Goal: Navigation & Orientation: Find specific page/section

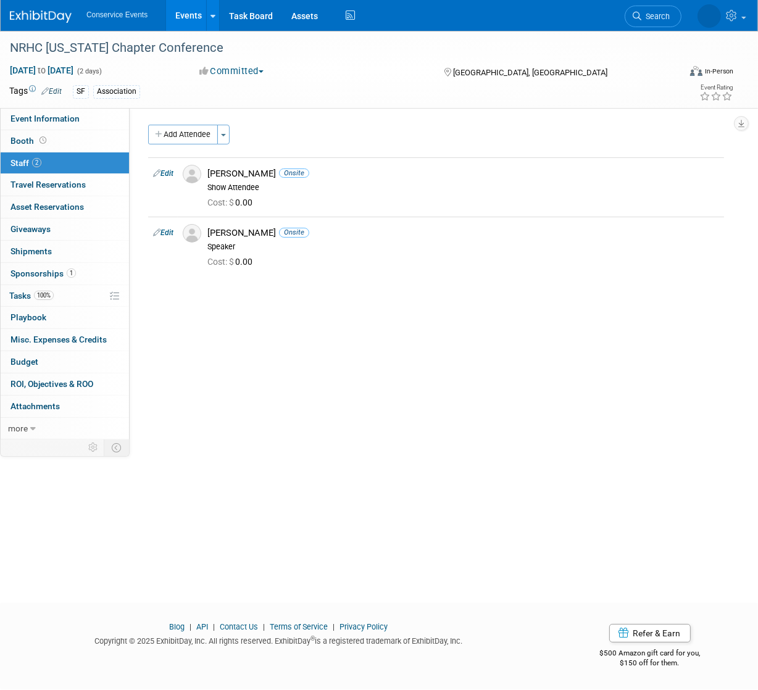
click at [190, 15] on link "Events" at bounding box center [188, 15] width 45 height 31
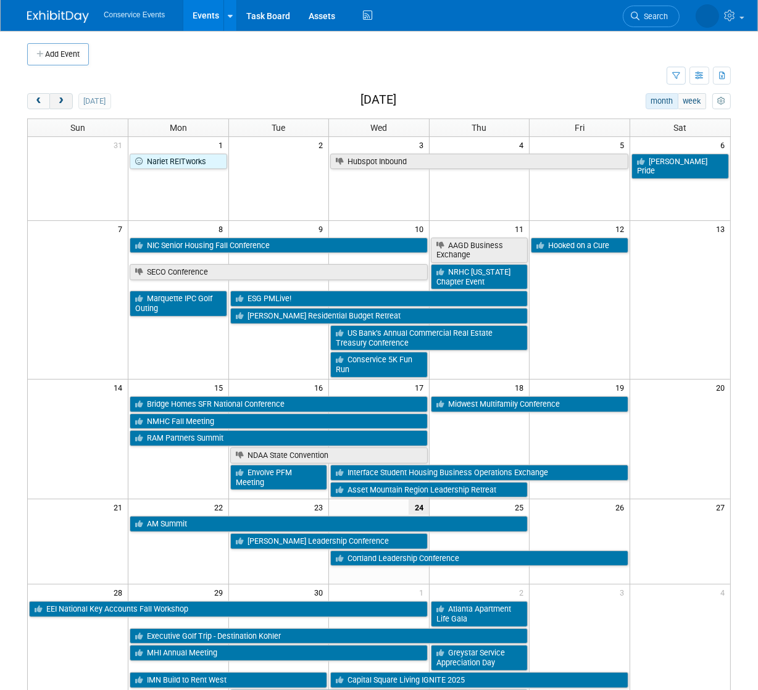
click at [59, 98] on span "next" at bounding box center [60, 102] width 9 height 8
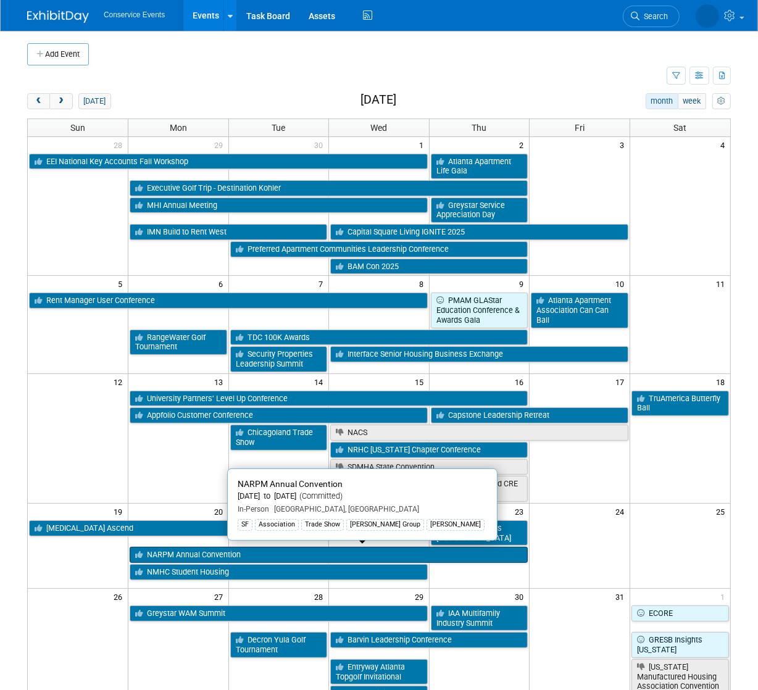
click at [243, 551] on link "NARPM Annual Convention" at bounding box center [329, 555] width 398 height 16
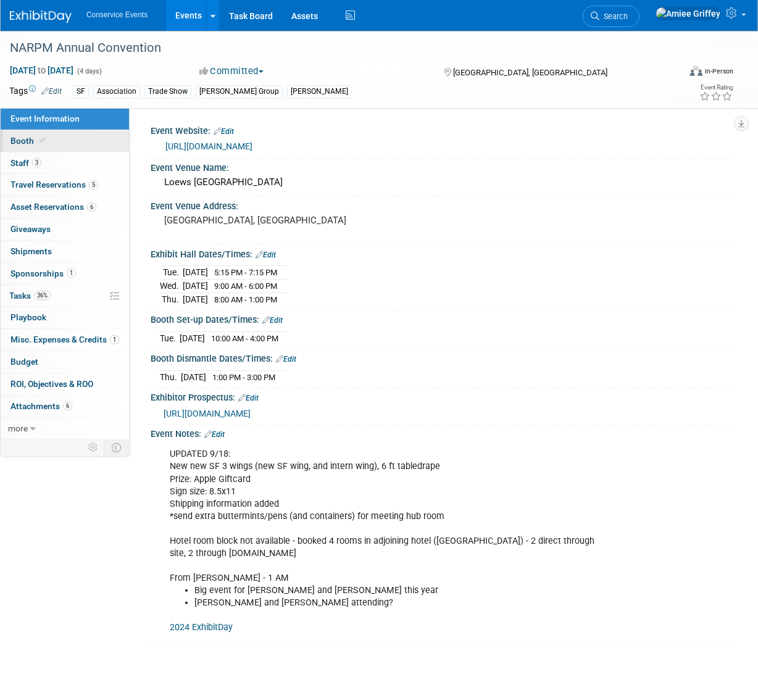
click at [64, 135] on link "Booth" at bounding box center [65, 141] width 128 height 22
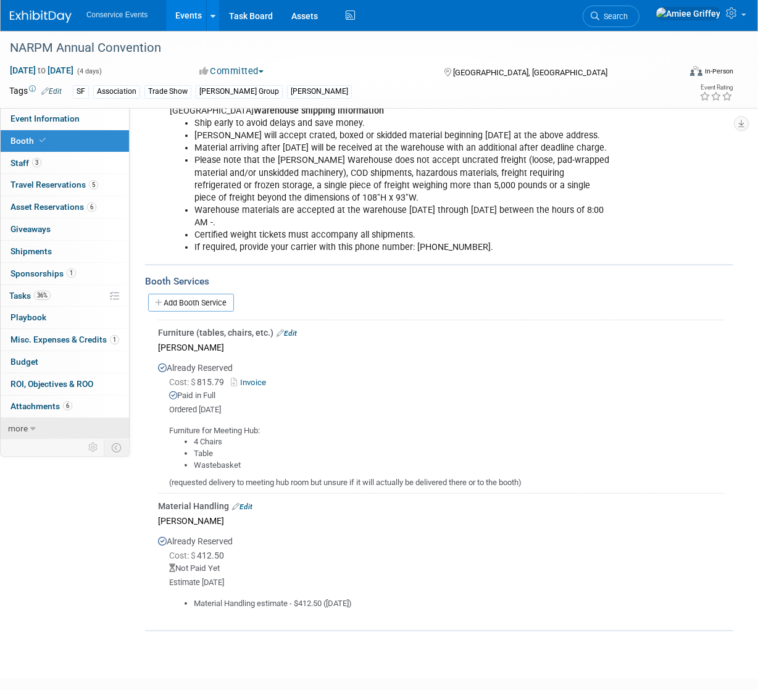
scroll to position [235, 0]
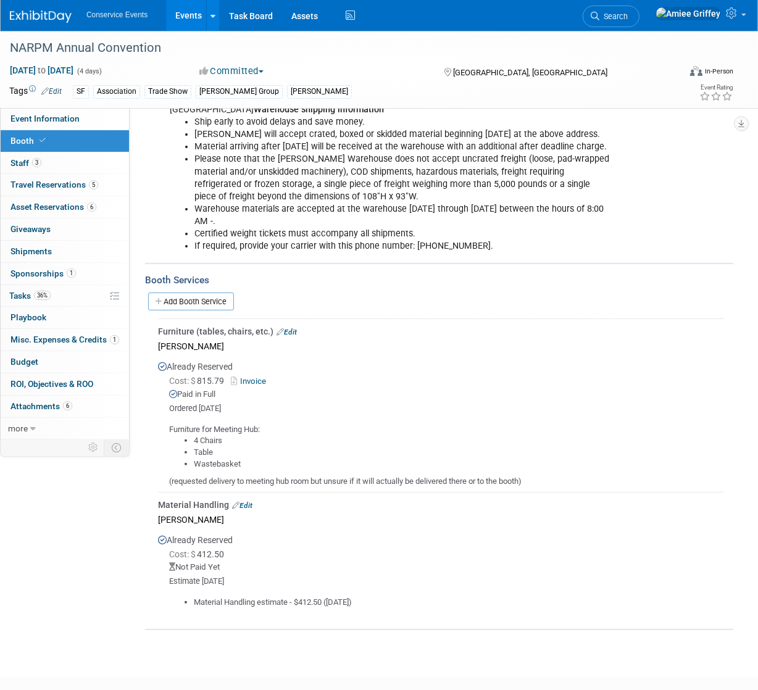
click at [186, 14] on link "Events" at bounding box center [188, 15] width 45 height 31
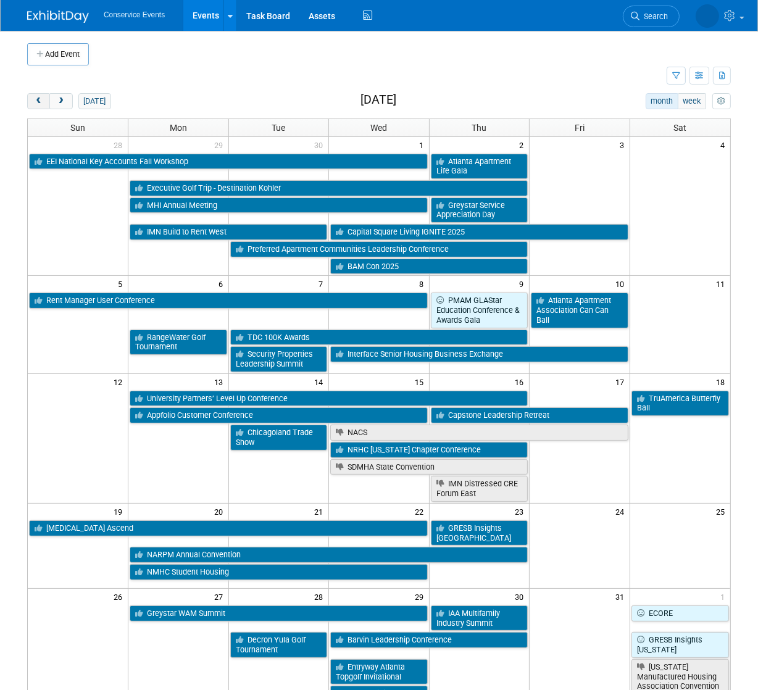
click at [40, 98] on span "prev" at bounding box center [38, 102] width 9 height 8
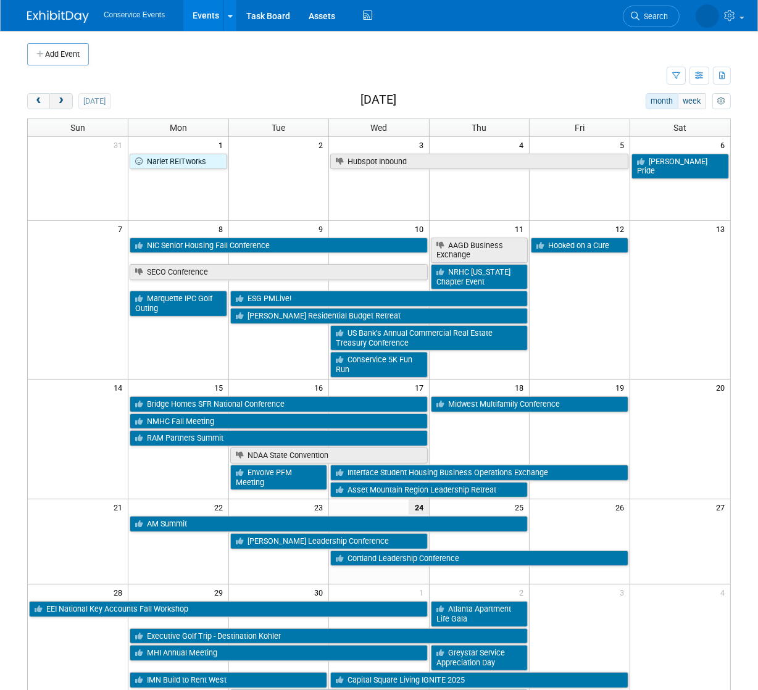
click at [62, 103] on span "next" at bounding box center [60, 102] width 9 height 8
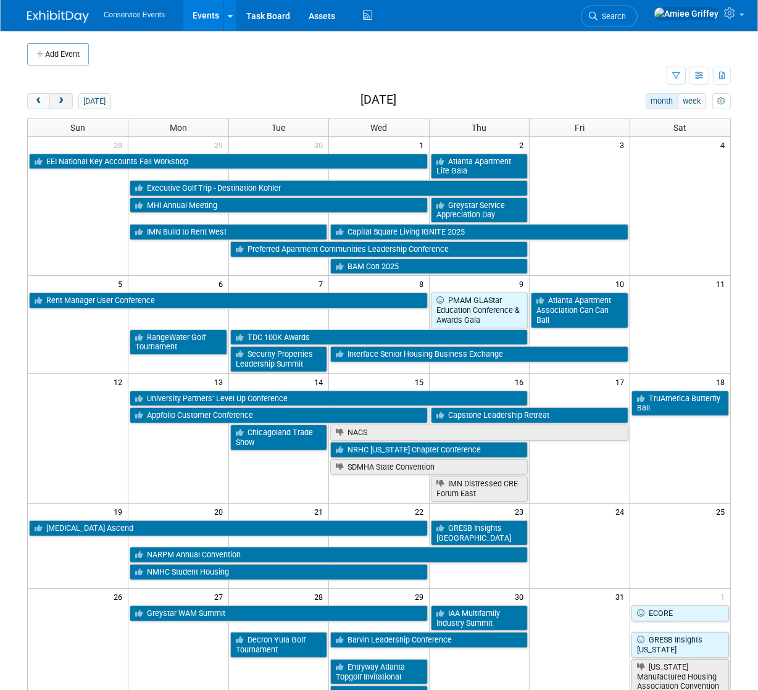
click at [62, 103] on span "next" at bounding box center [60, 102] width 9 height 8
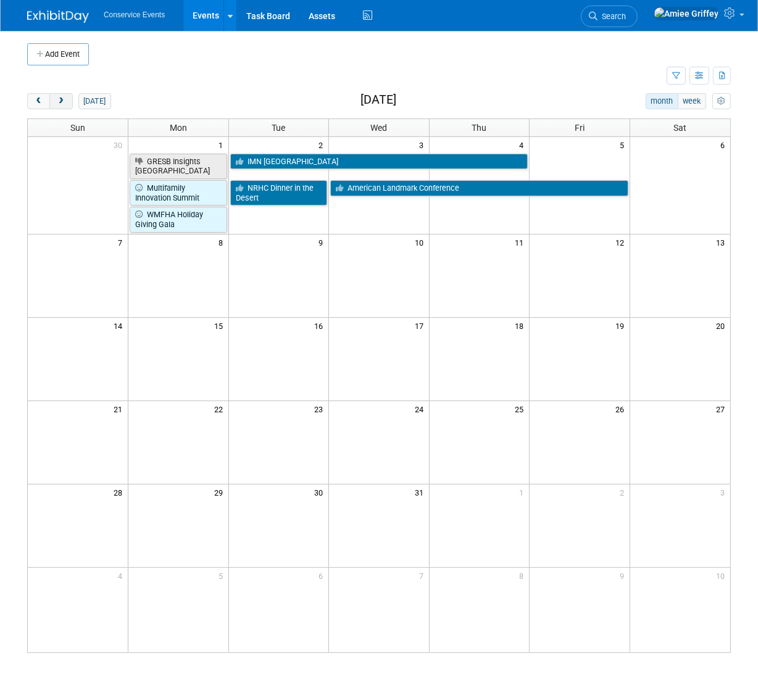
click at [62, 103] on span "next" at bounding box center [60, 102] width 9 height 8
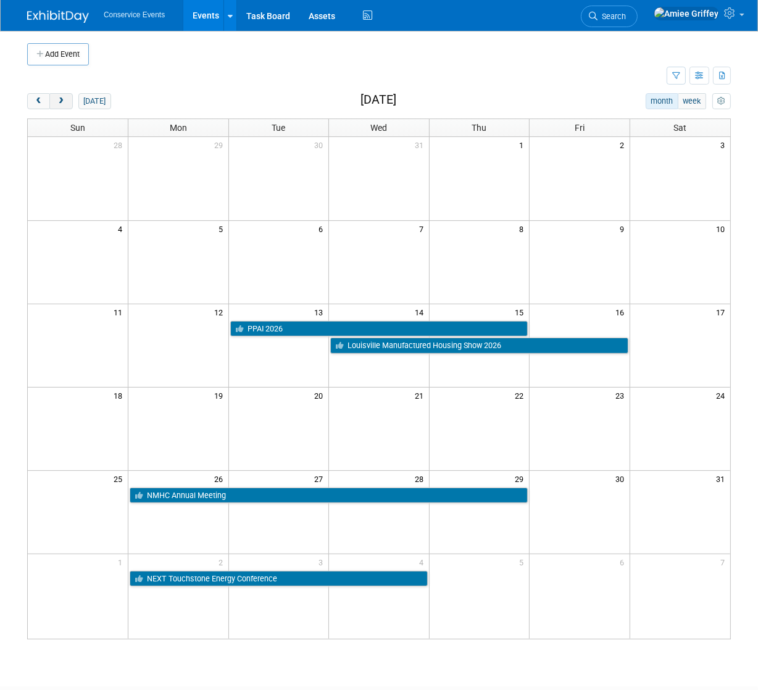
click at [62, 103] on span "next" at bounding box center [60, 102] width 9 height 8
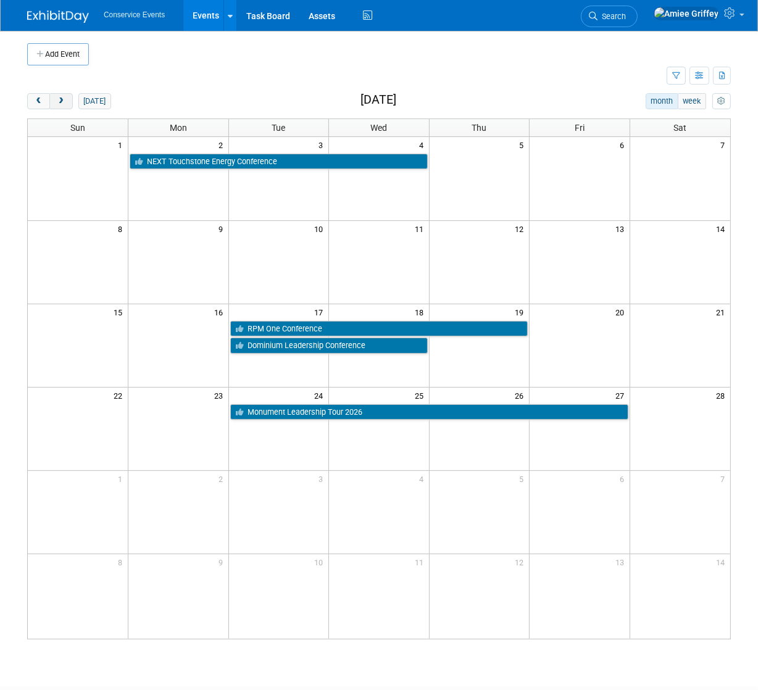
click at [62, 103] on span "next" at bounding box center [60, 102] width 9 height 8
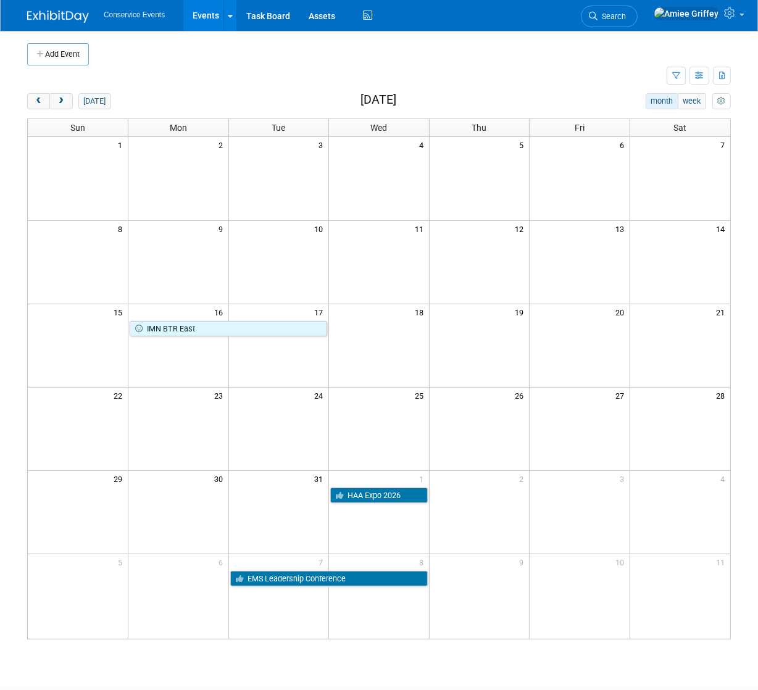
click at [84, 59] on button "Add Event" at bounding box center [58, 54] width 62 height 22
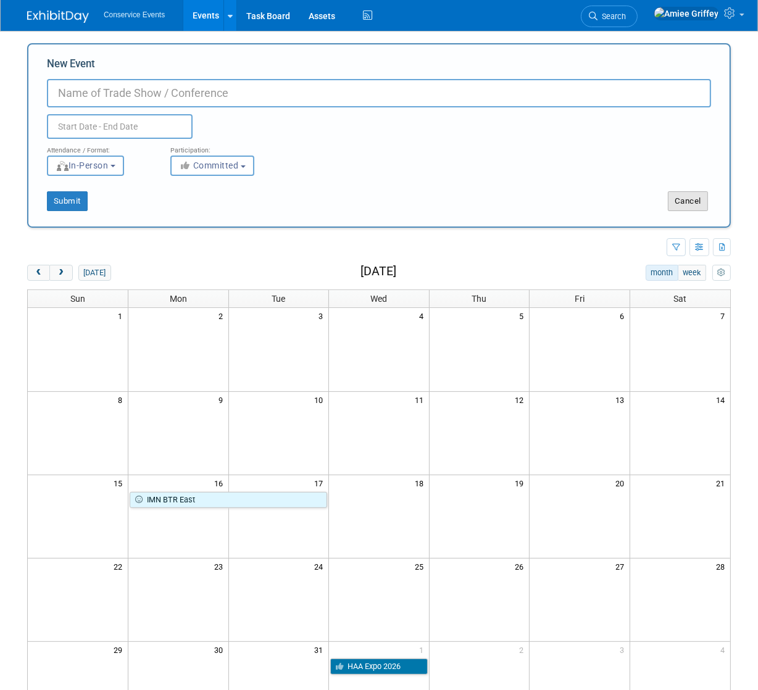
click at [697, 200] on button "Cancel" at bounding box center [688, 201] width 40 height 20
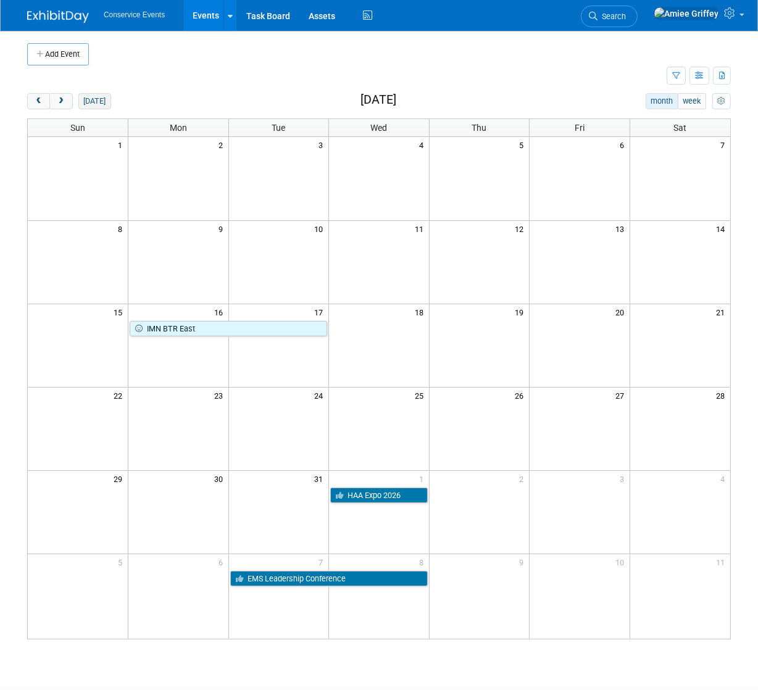
click at [101, 103] on button "today" at bounding box center [94, 101] width 33 height 16
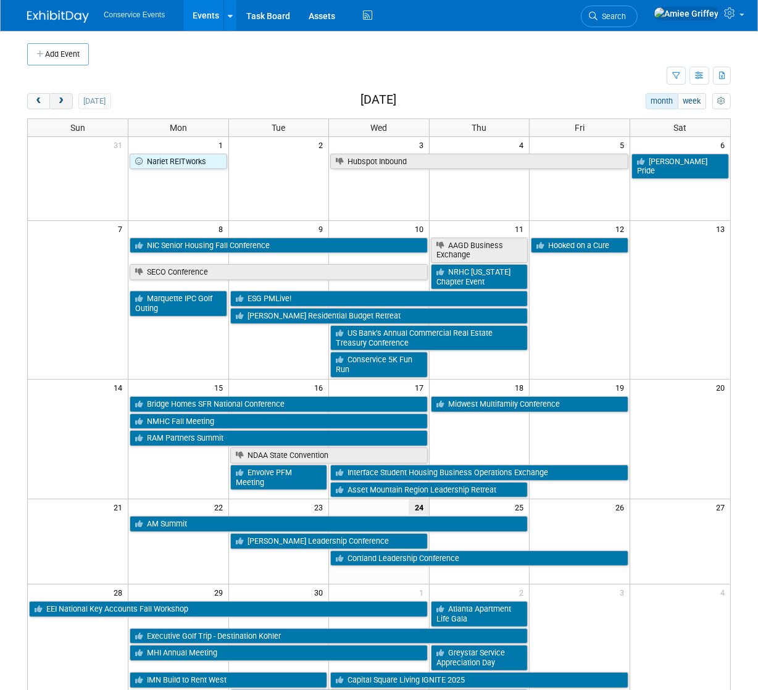
click at [64, 98] on span "next" at bounding box center [60, 102] width 9 height 8
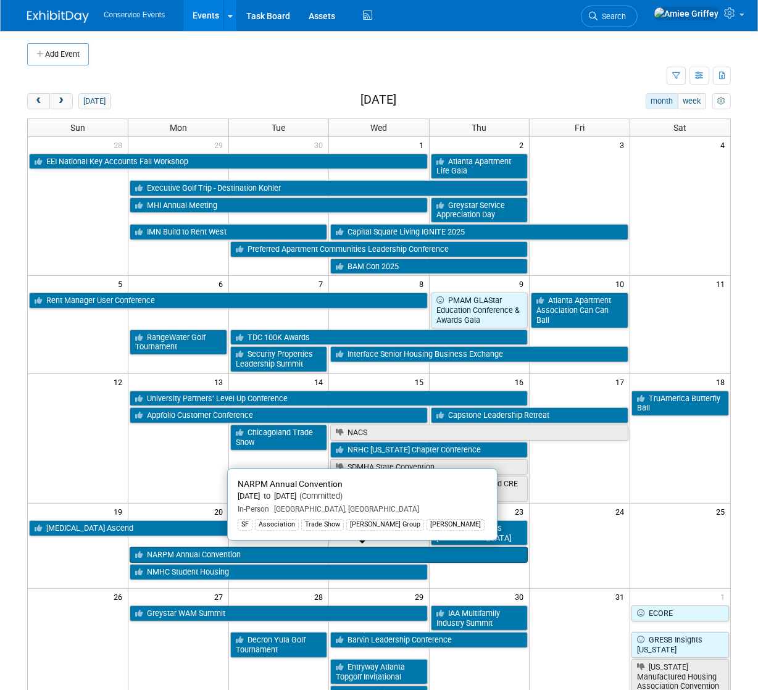
click at [172, 553] on link "NARPM Annual Convention" at bounding box center [329, 555] width 398 height 16
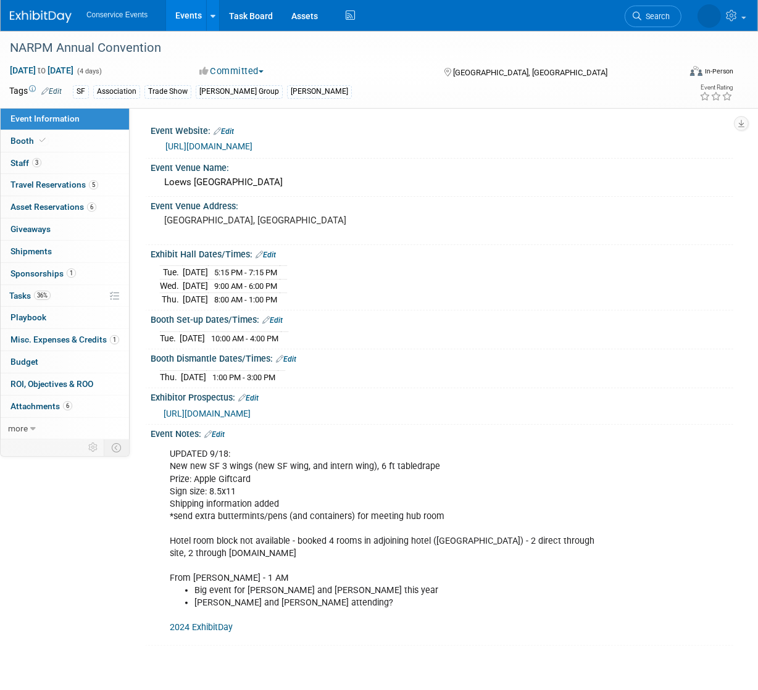
click at [196, 19] on link "Events" at bounding box center [188, 15] width 45 height 31
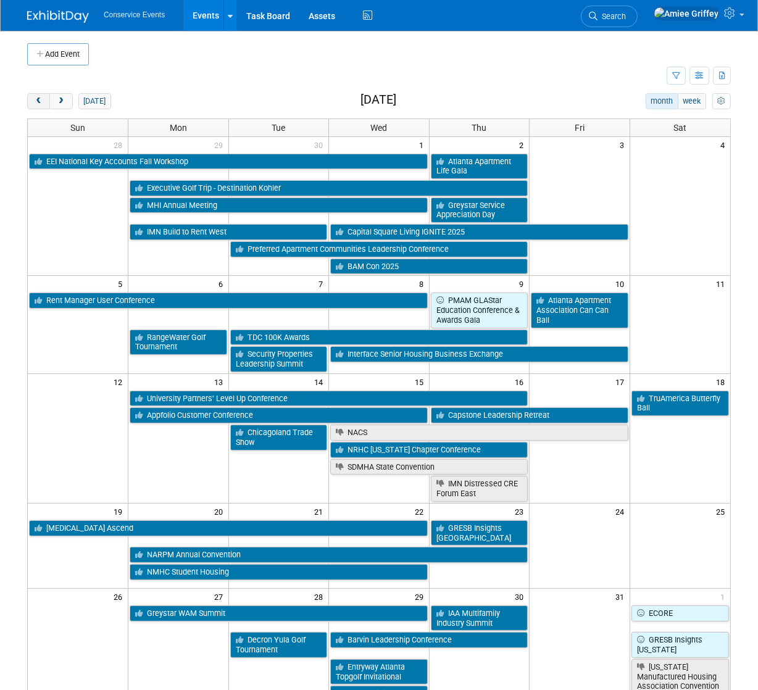
click at [41, 105] on button "prev" at bounding box center [38, 101] width 23 height 16
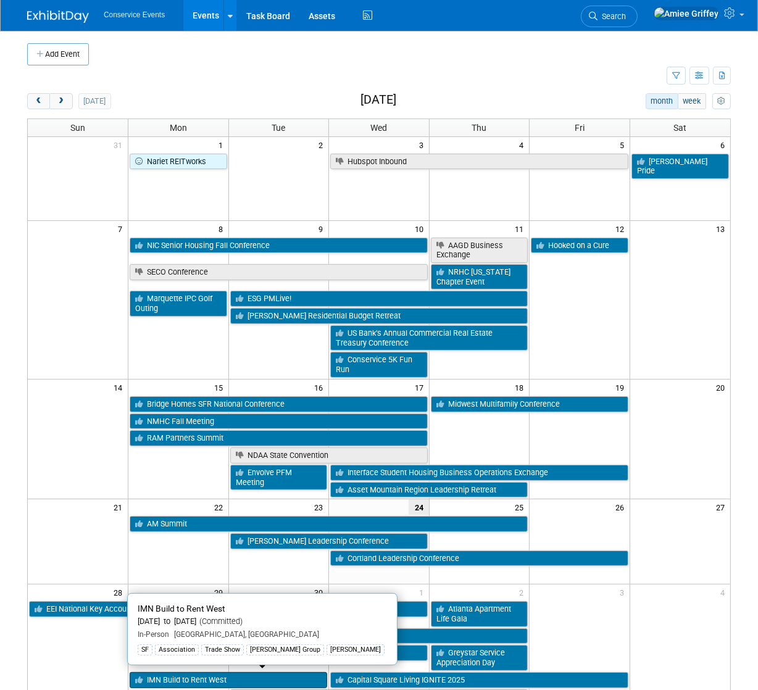
click at [176, 682] on link "IMN Build to Rent West" at bounding box center [229, 680] width 198 height 16
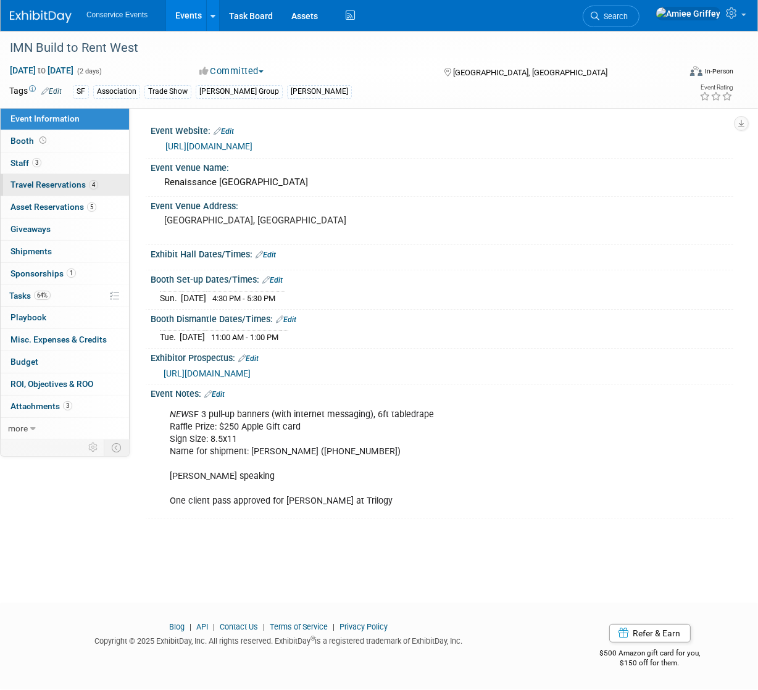
click at [66, 186] on span "Travel Reservations 4" at bounding box center [54, 185] width 88 height 10
